Goal: Information Seeking & Learning: Learn about a topic

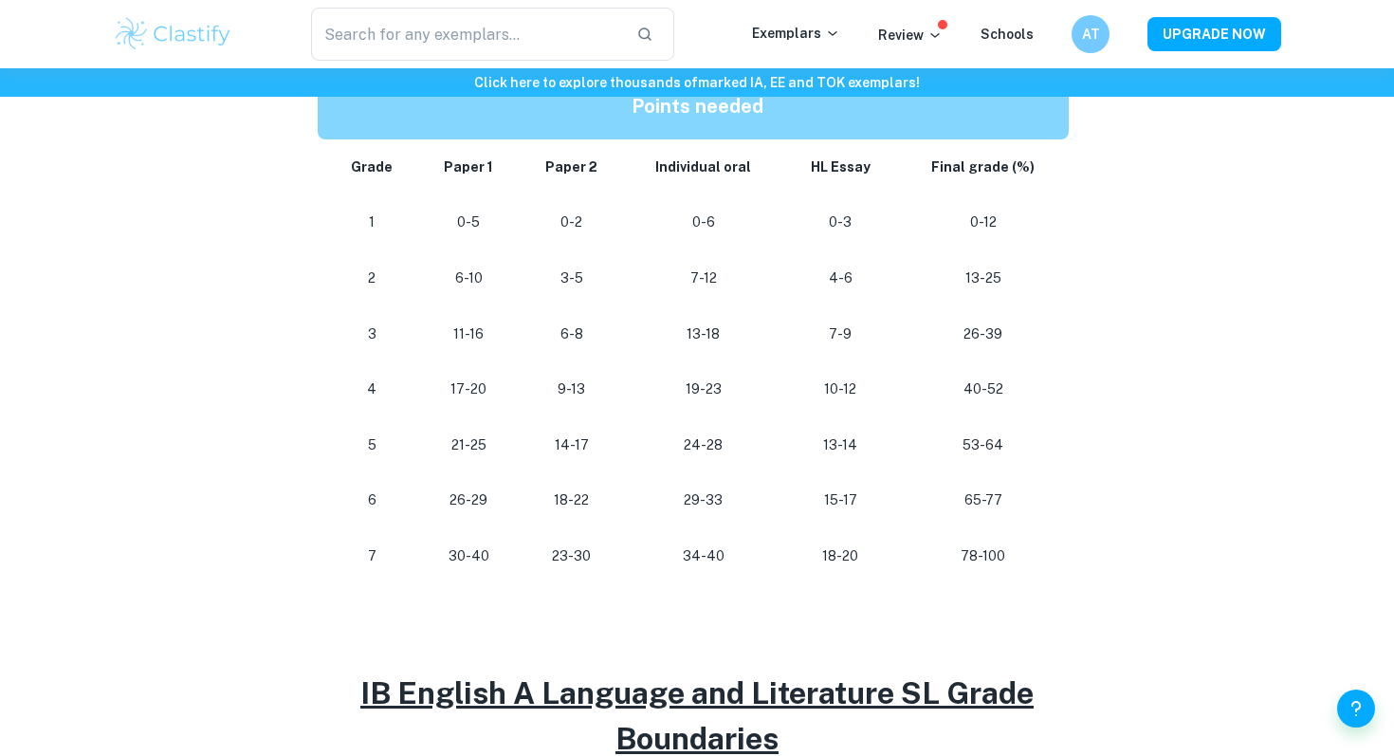
scroll to position [1140, 0]
